Goal: Register for event/course

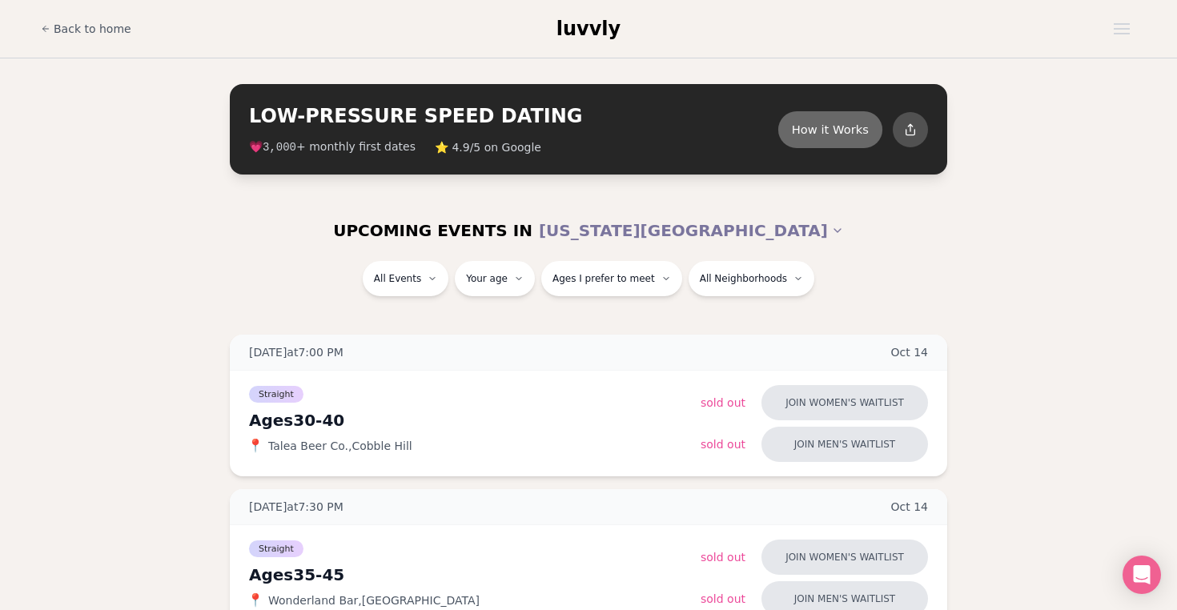
click at [823, 116] on button "How it Works" at bounding box center [831, 129] width 104 height 37
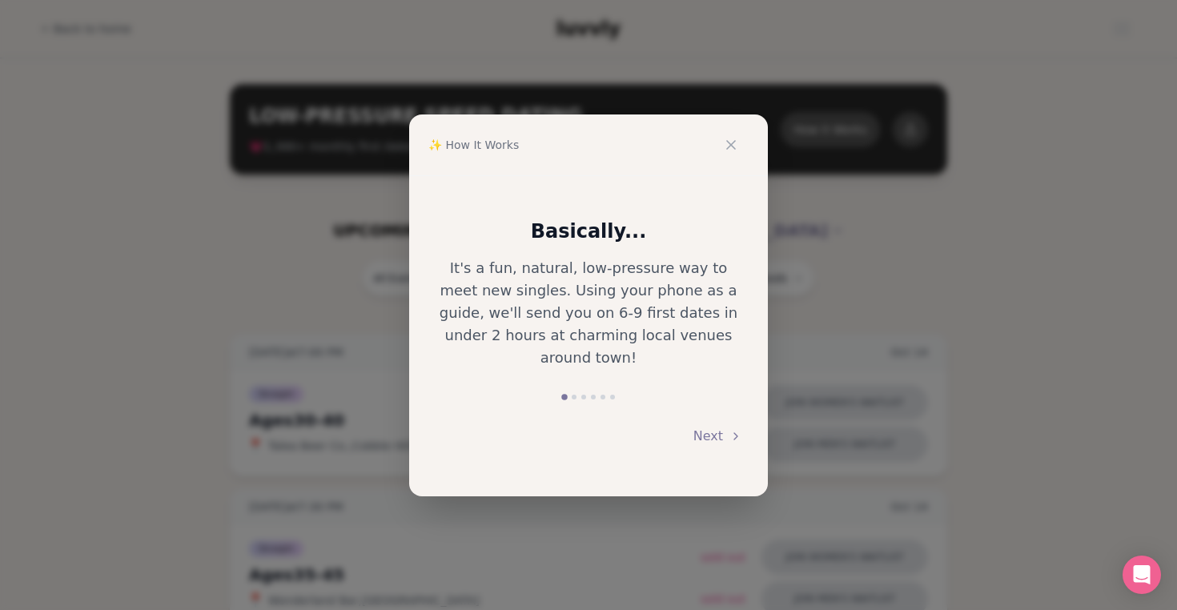
click at [692, 419] on div "Next" at bounding box center [589, 436] width 308 height 35
click at [714, 426] on button "Next" at bounding box center [718, 436] width 49 height 35
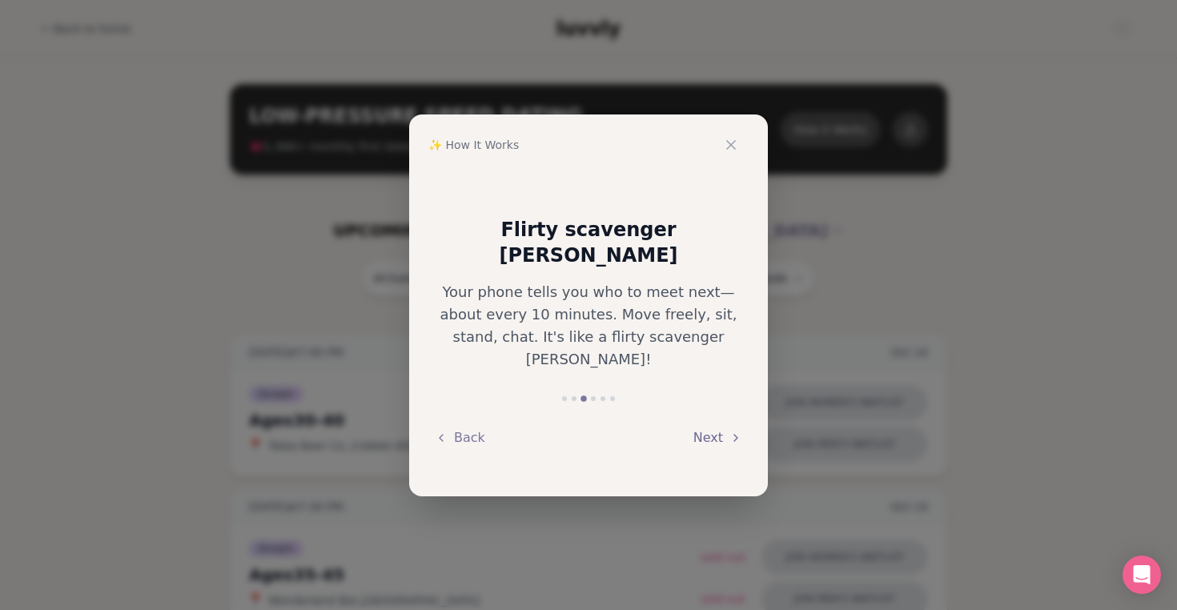
click at [714, 426] on button "Next" at bounding box center [718, 438] width 49 height 35
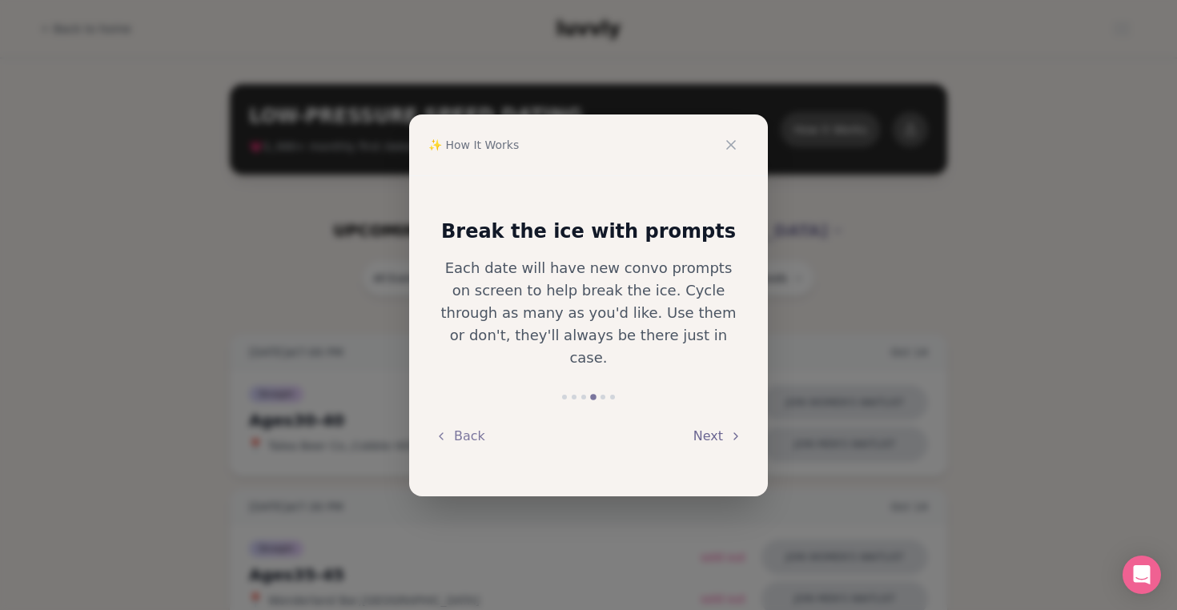
click at [714, 426] on button "Next" at bounding box center [718, 436] width 49 height 35
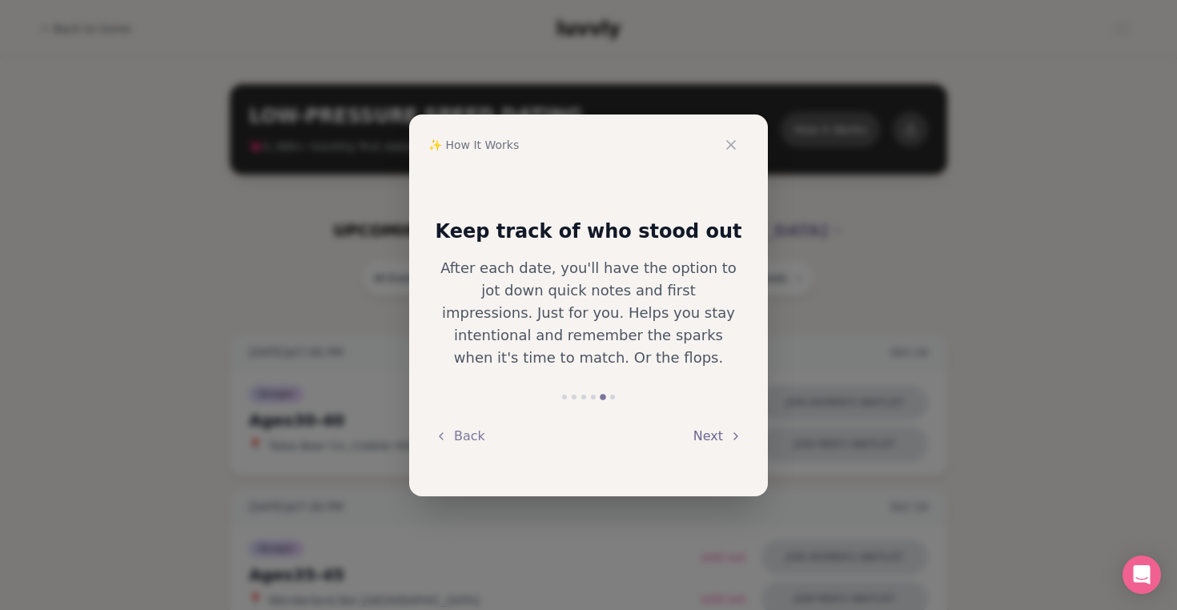
click at [714, 426] on button "Next" at bounding box center [718, 436] width 49 height 35
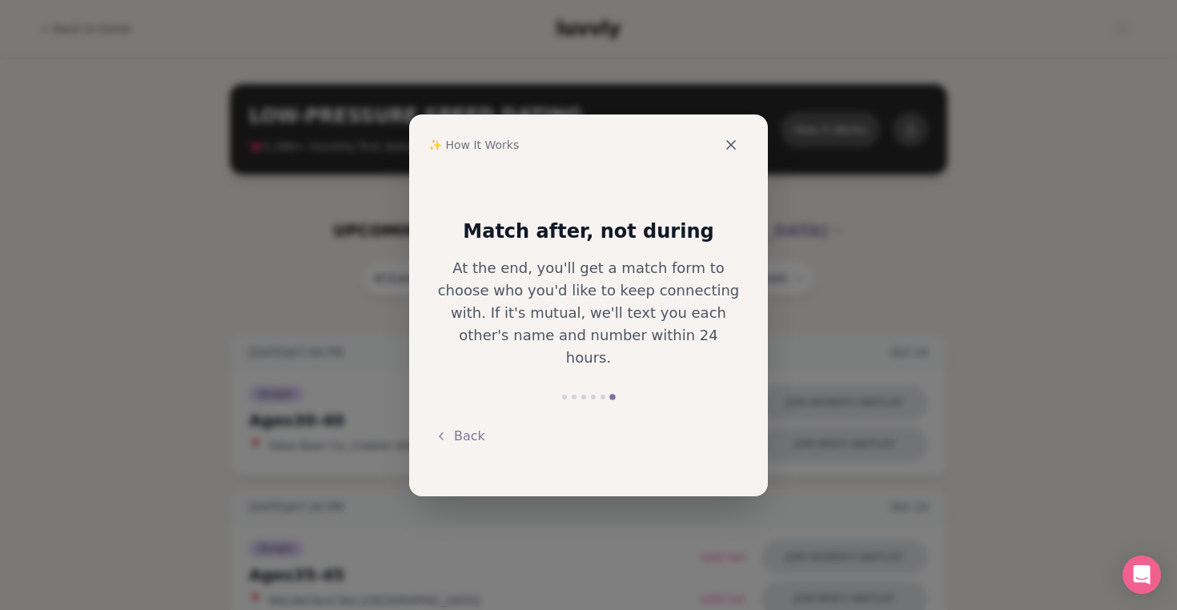
click at [734, 142] on icon at bounding box center [731, 145] width 16 height 16
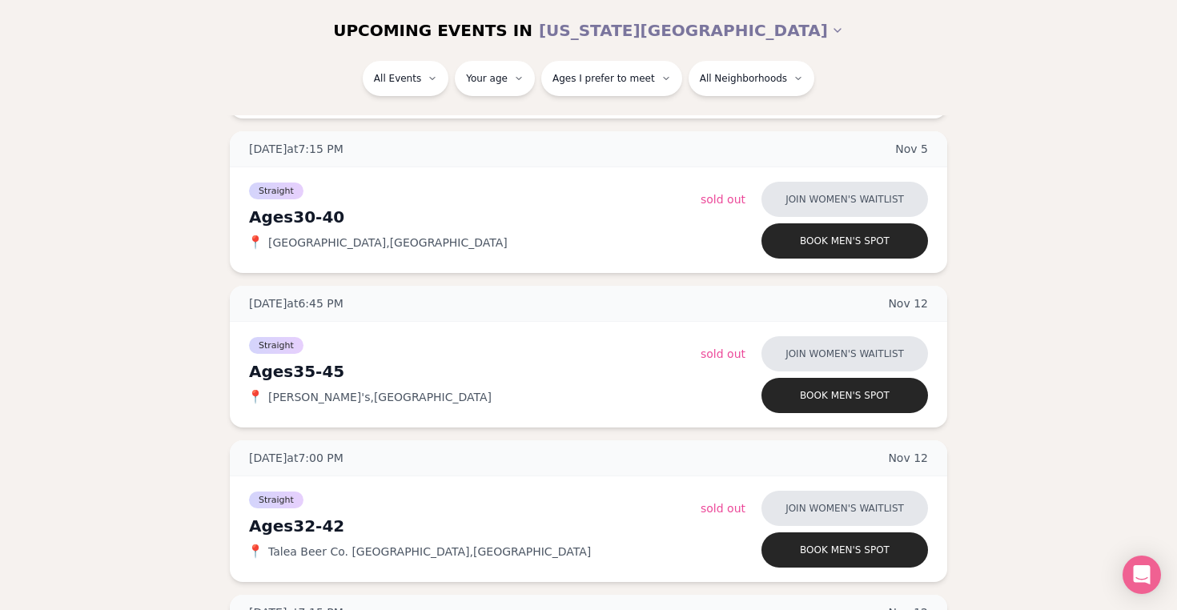
scroll to position [4533, 0]
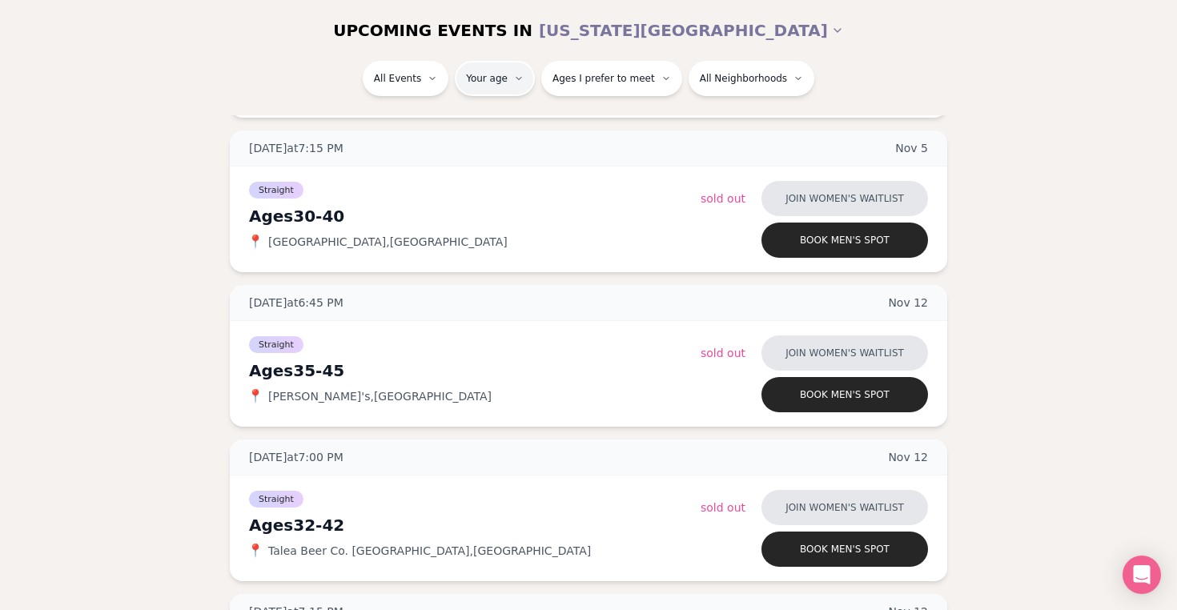
type input "**"
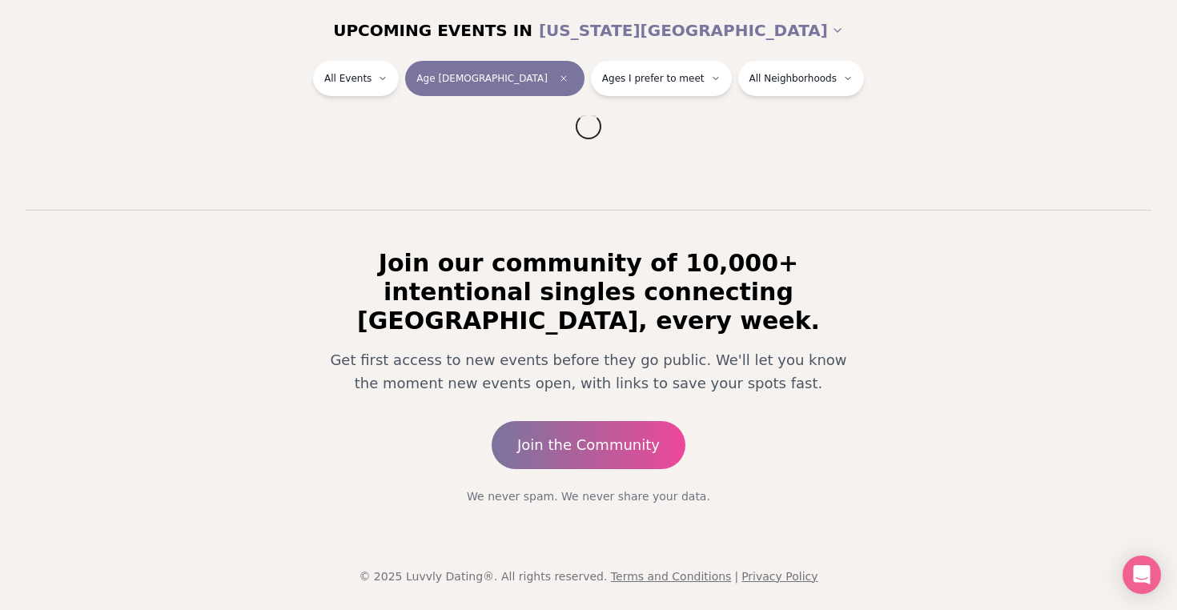
scroll to position [198, 0]
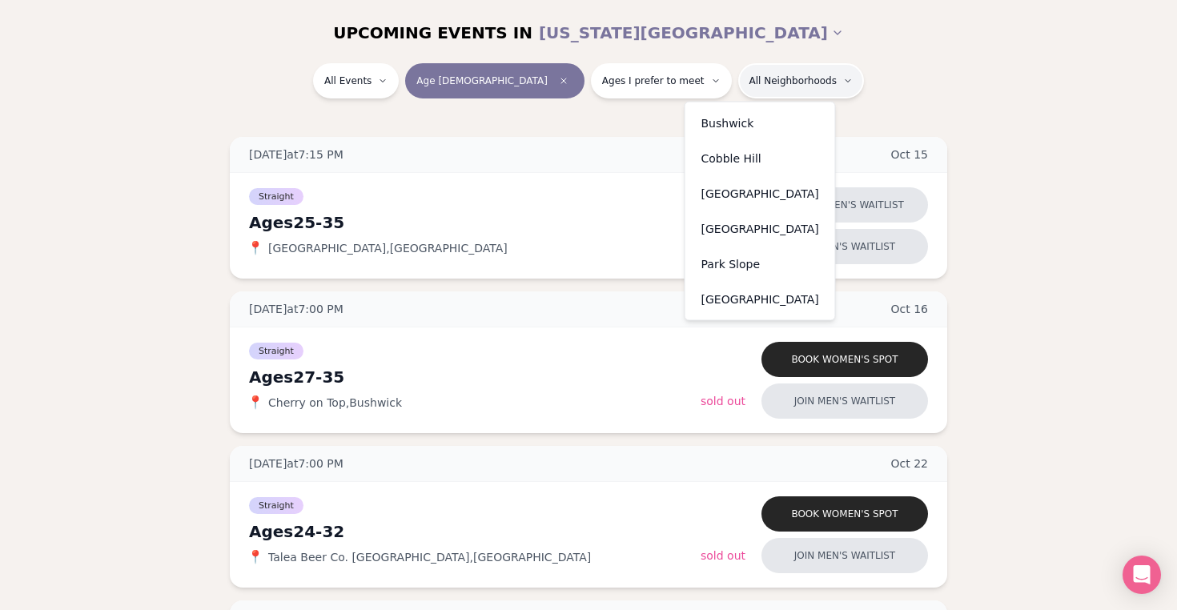
click at [719, 194] on div "[GEOGRAPHIC_DATA]" at bounding box center [760, 193] width 143 height 35
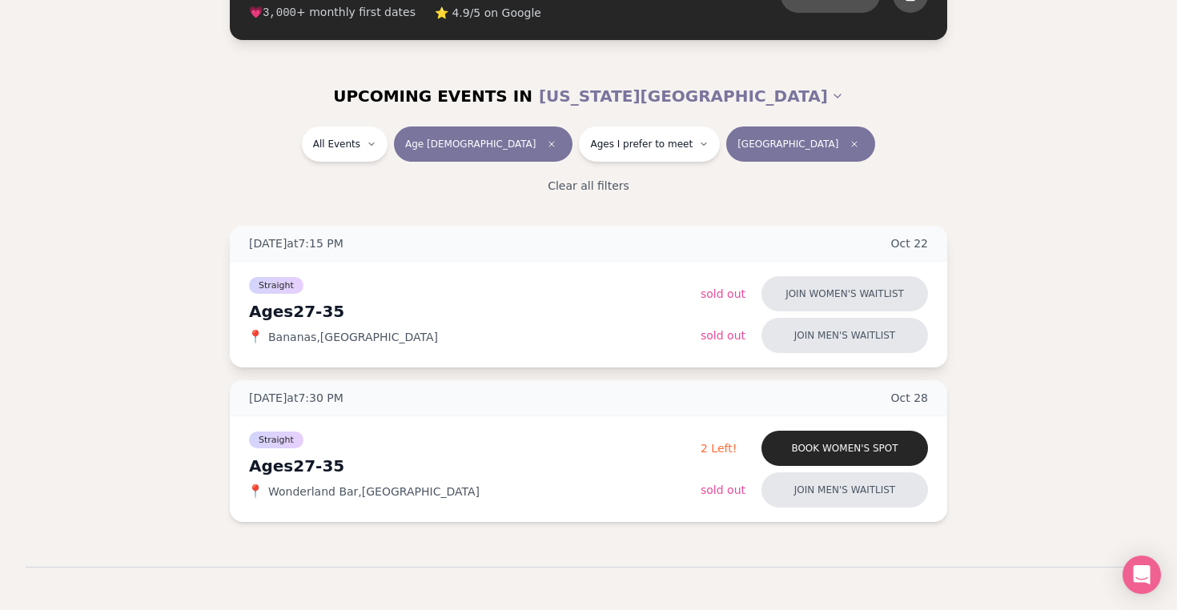
scroll to position [136, 0]
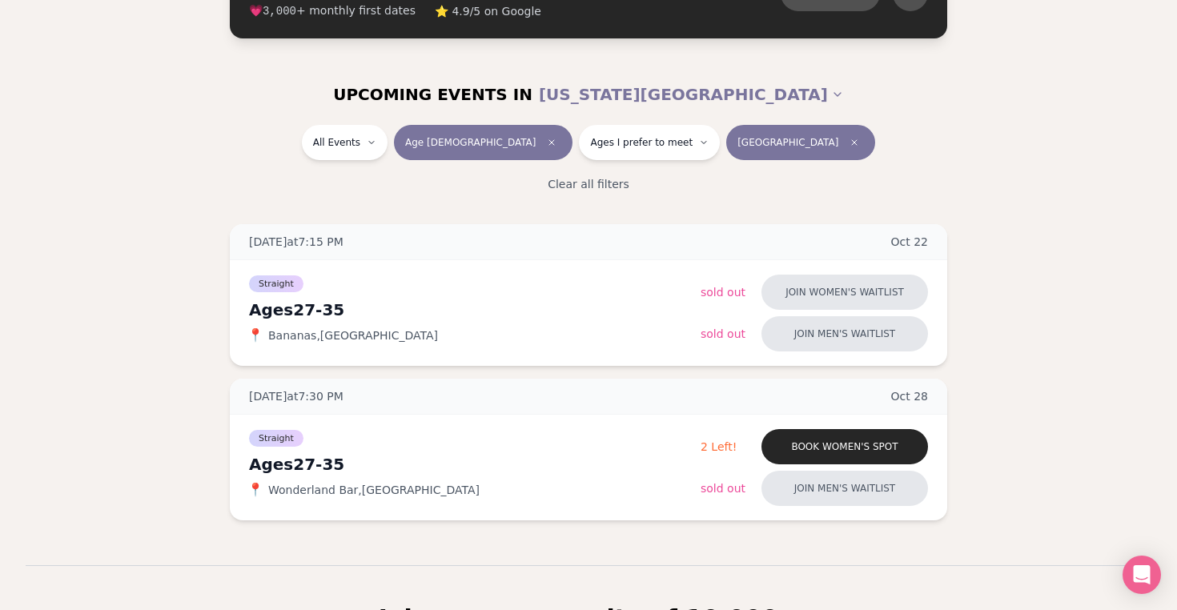
click at [738, 142] on span "[GEOGRAPHIC_DATA]" at bounding box center [788, 142] width 101 height 13
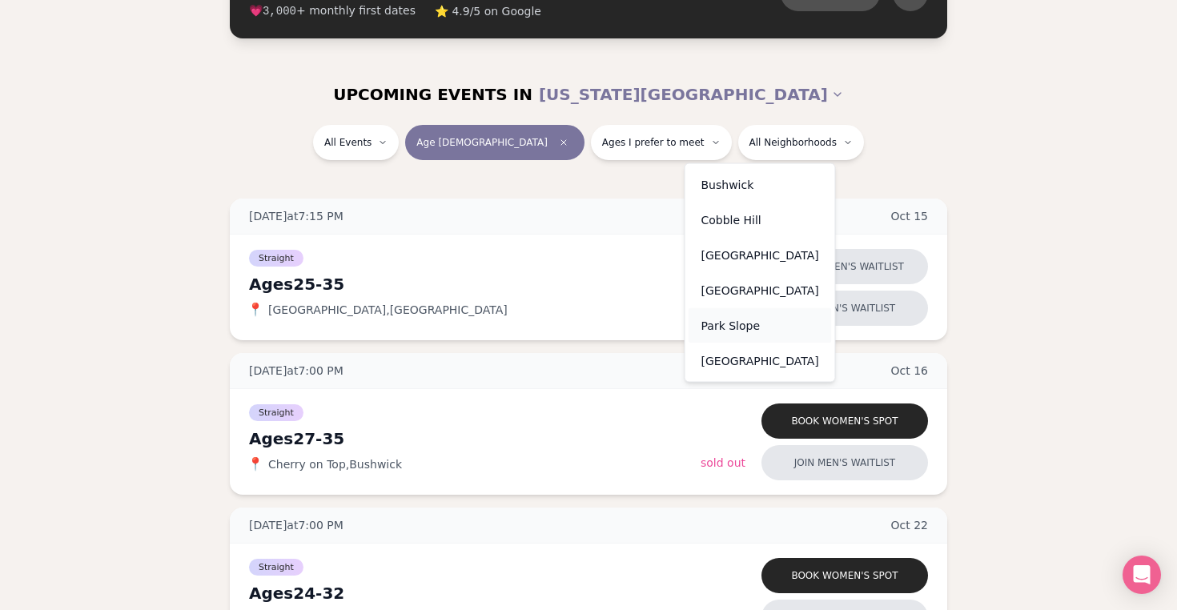
click at [724, 311] on div "Park Slope" at bounding box center [760, 325] width 143 height 35
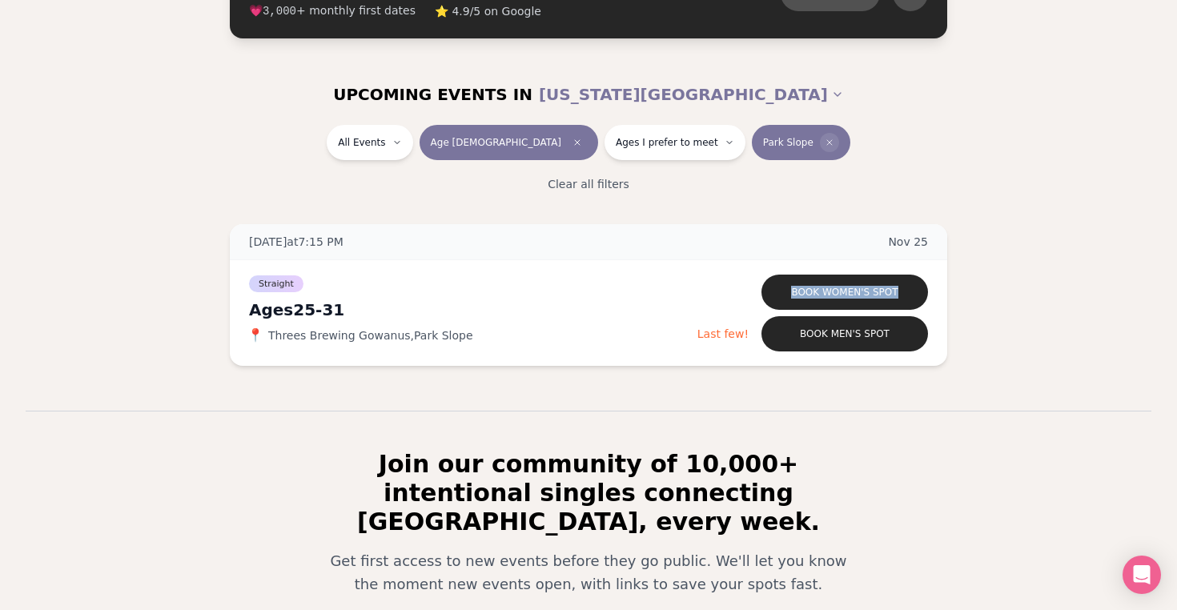
click at [820, 136] on span "Clear borough filter" at bounding box center [829, 142] width 19 height 19
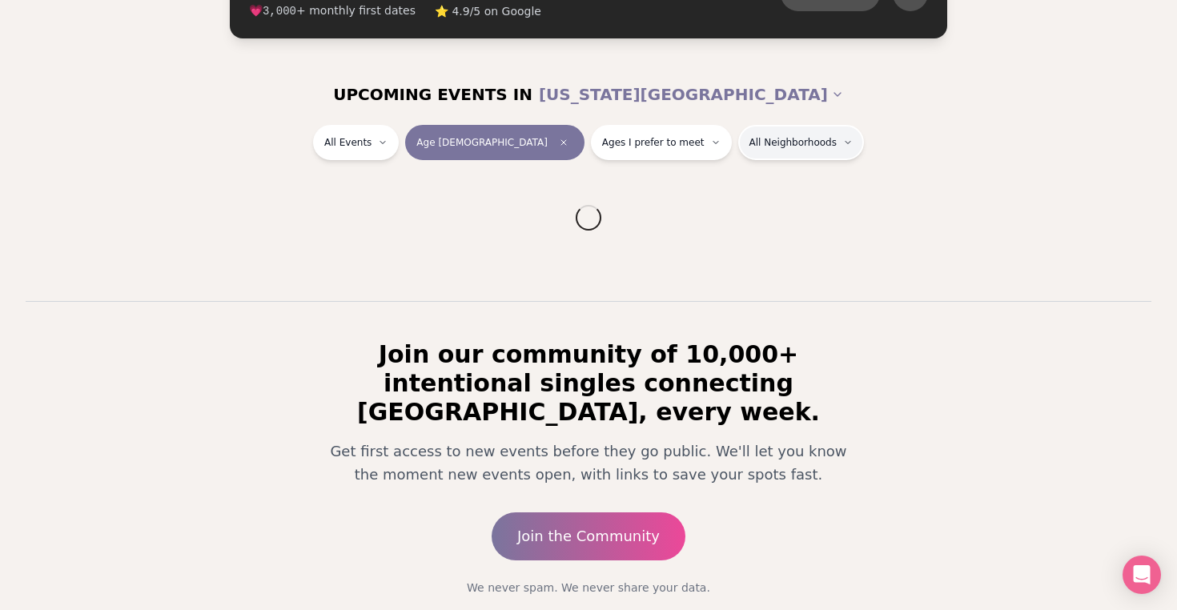
click at [756, 143] on html "Back to home luvvly LOW-PRESSURE SPEED DATING How it Works 💗 3,000 + monthly fi…" at bounding box center [588, 283] width 1177 height 838
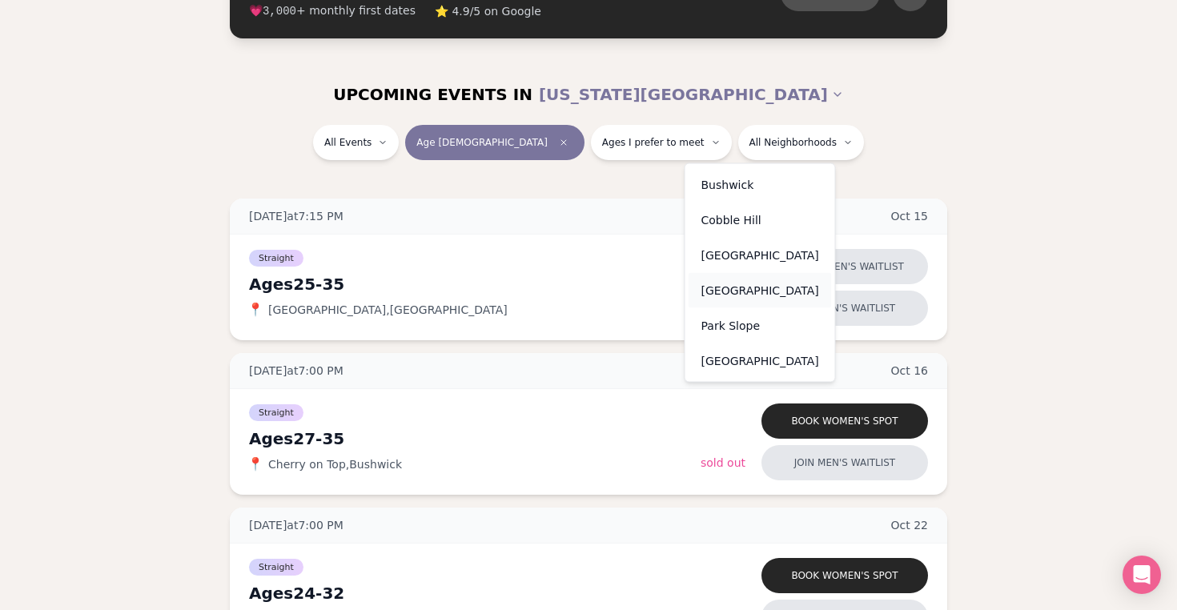
click at [749, 282] on div "[GEOGRAPHIC_DATA]" at bounding box center [760, 290] width 143 height 35
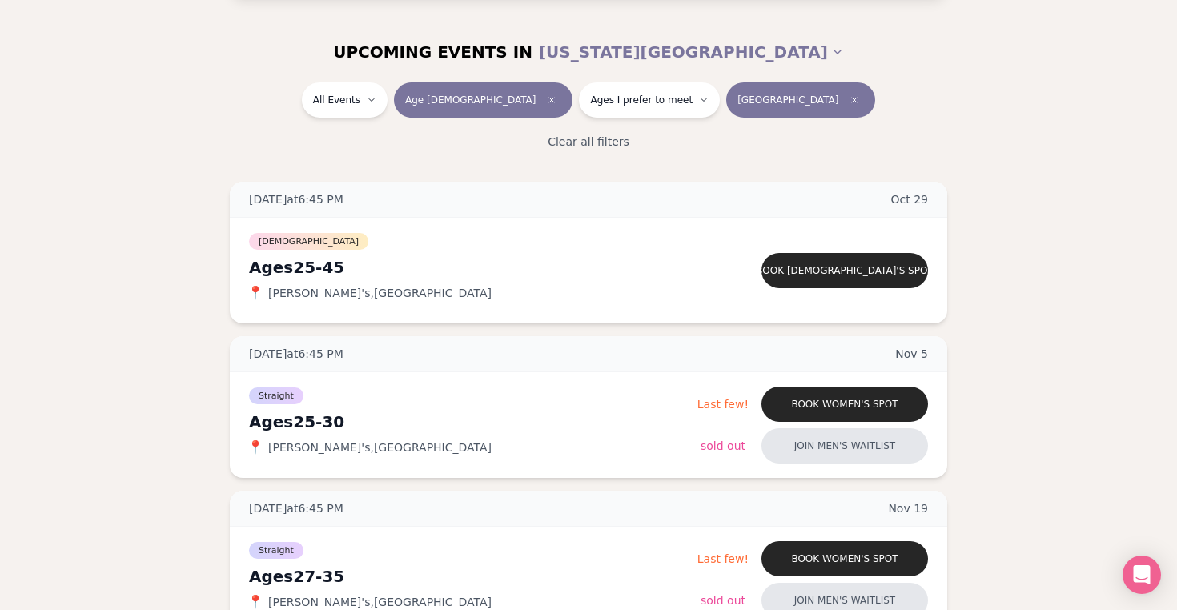
scroll to position [183, 0]
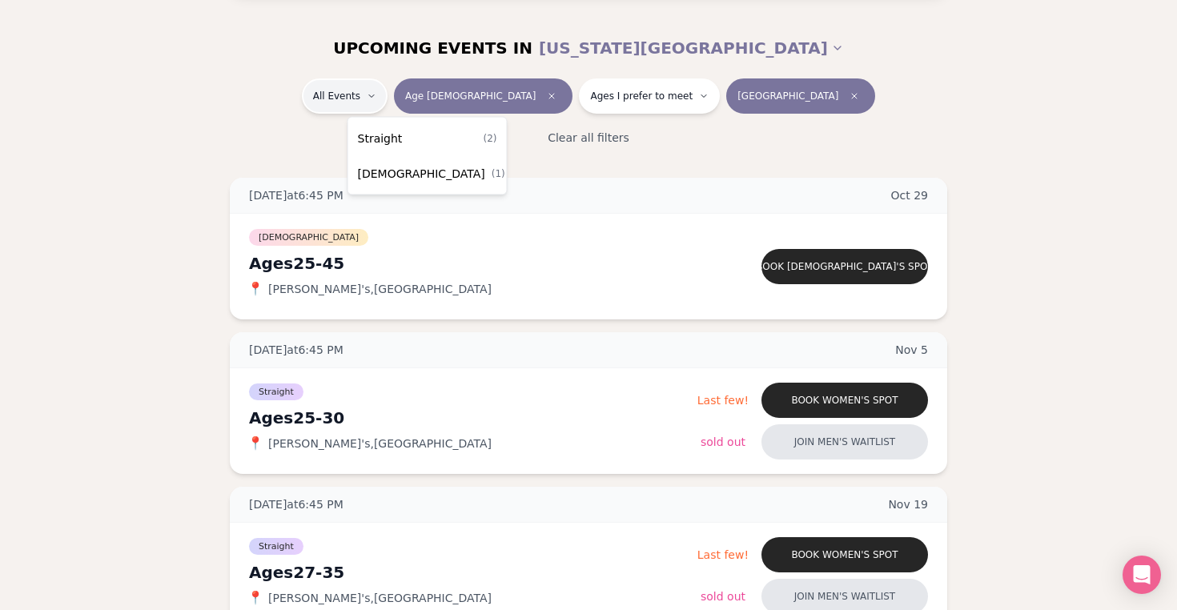
click at [405, 100] on html "Back to home luvvly LOW-PRESSURE SPEED DATING How it Works 💗 3,000 + monthly fi…" at bounding box center [588, 445] width 1177 height 1257
click at [606, 92] on html "Back to home luvvly LOW-PRESSURE SPEED DATING How it Works 💗 3,000 + monthly fi…" at bounding box center [588, 445] width 1177 height 1257
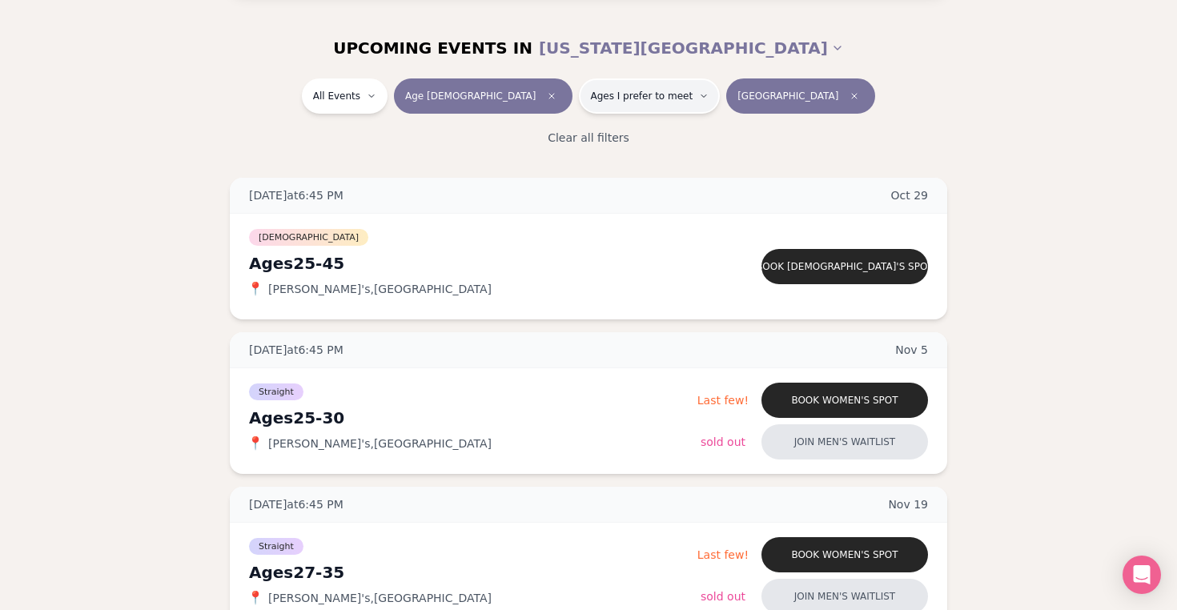
click at [606, 92] on span "Ages I prefer to meet" at bounding box center [641, 96] width 103 height 13
click at [591, 158] on span "Around my age" at bounding box center [610, 158] width 86 height 16
click at [557, 158] on button "Around my age" at bounding box center [551, 157] width 13 height 13
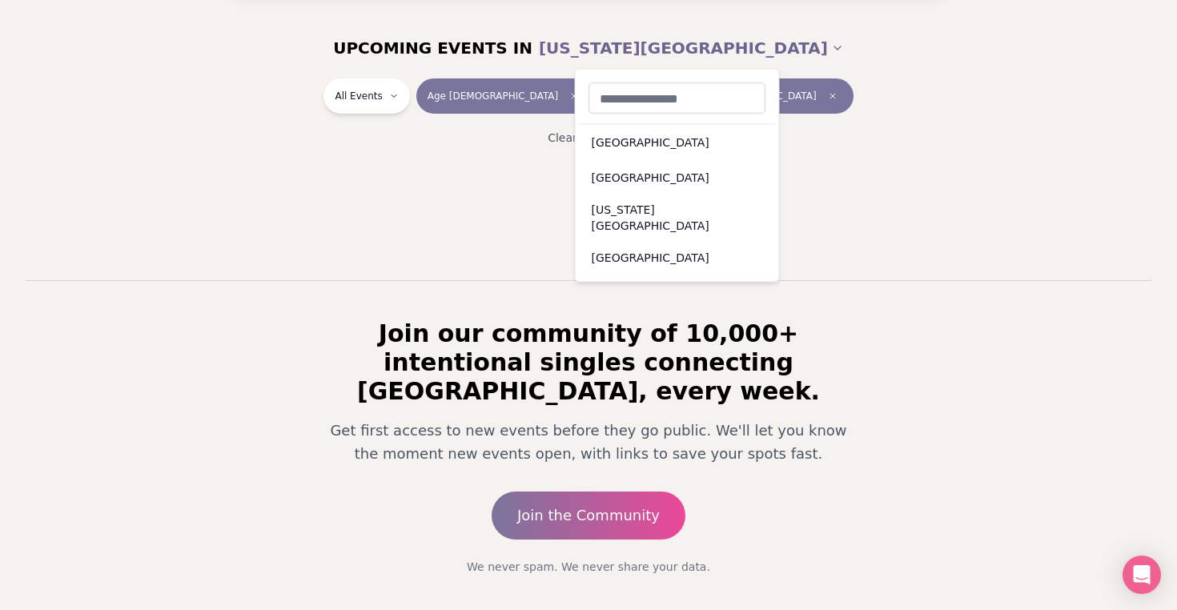
click at [608, 47] on html "Back to home luvvly LOW-PRESSURE SPEED DATING How it Works 💗 3,000 + monthly fi…" at bounding box center [588, 248] width 1177 height 863
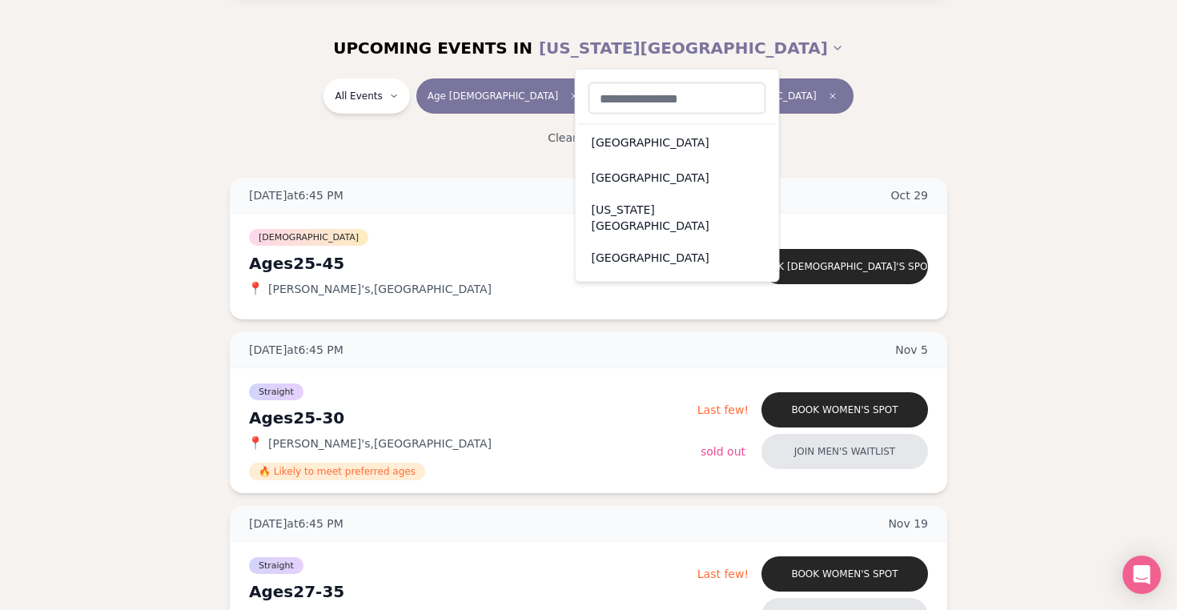
click at [241, 151] on html "Back to home luvvly LOW-PRESSURE SPEED DATING How it Works 💗 3,000 + monthly fi…" at bounding box center [588, 455] width 1177 height 1276
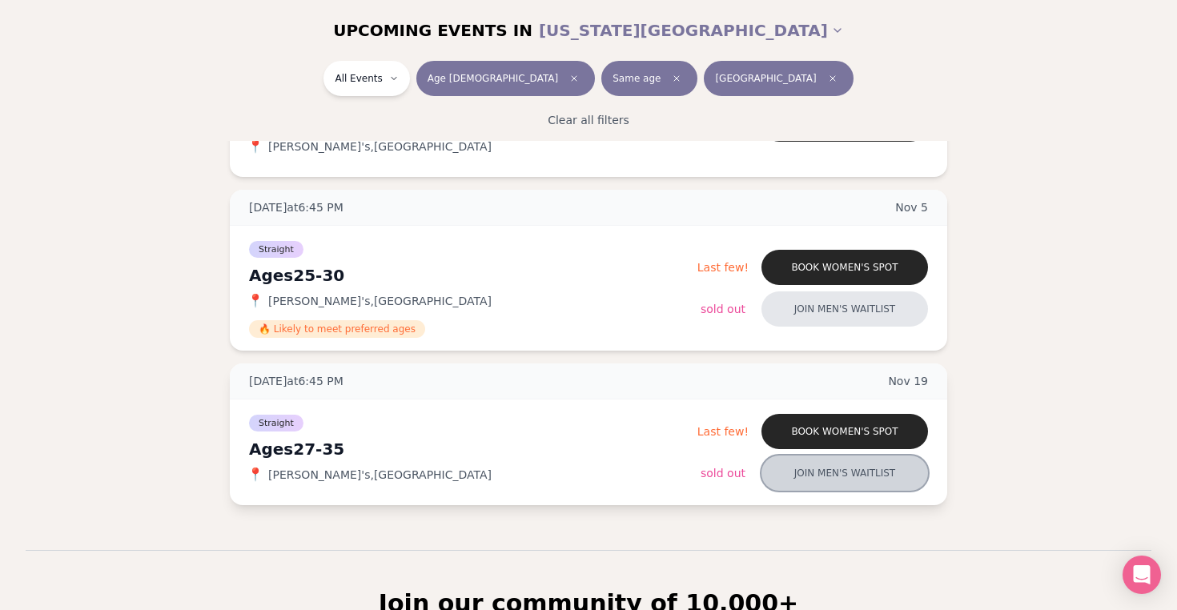
scroll to position [312, 0]
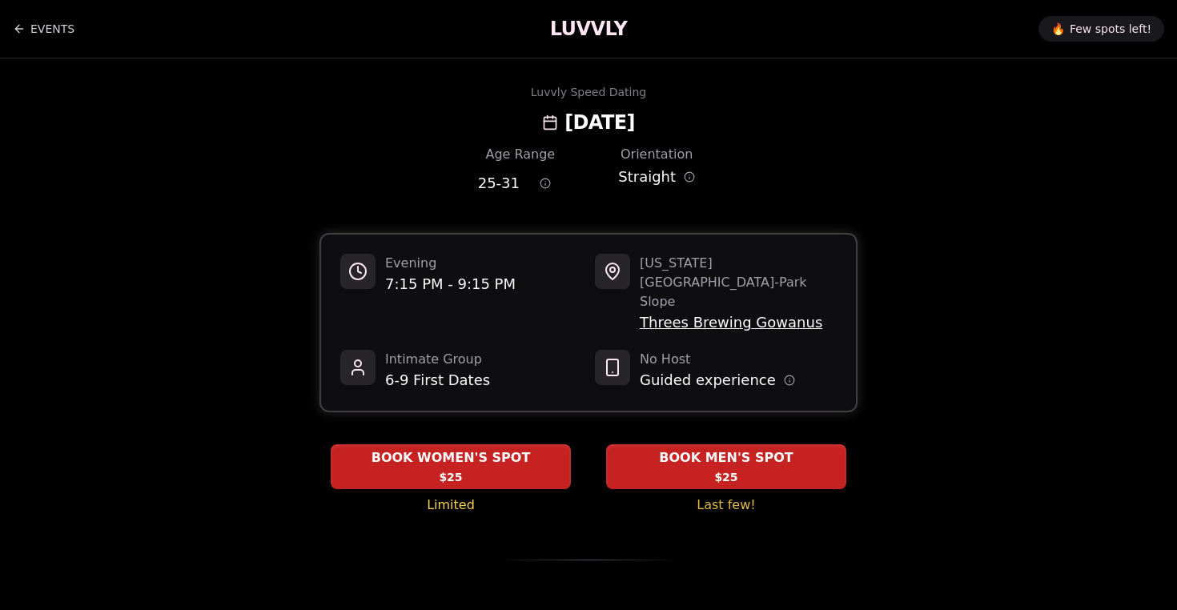
click at [581, 24] on h1 "LUVVLY" at bounding box center [588, 29] width 77 height 26
